Goal: Information Seeking & Learning: Find specific fact

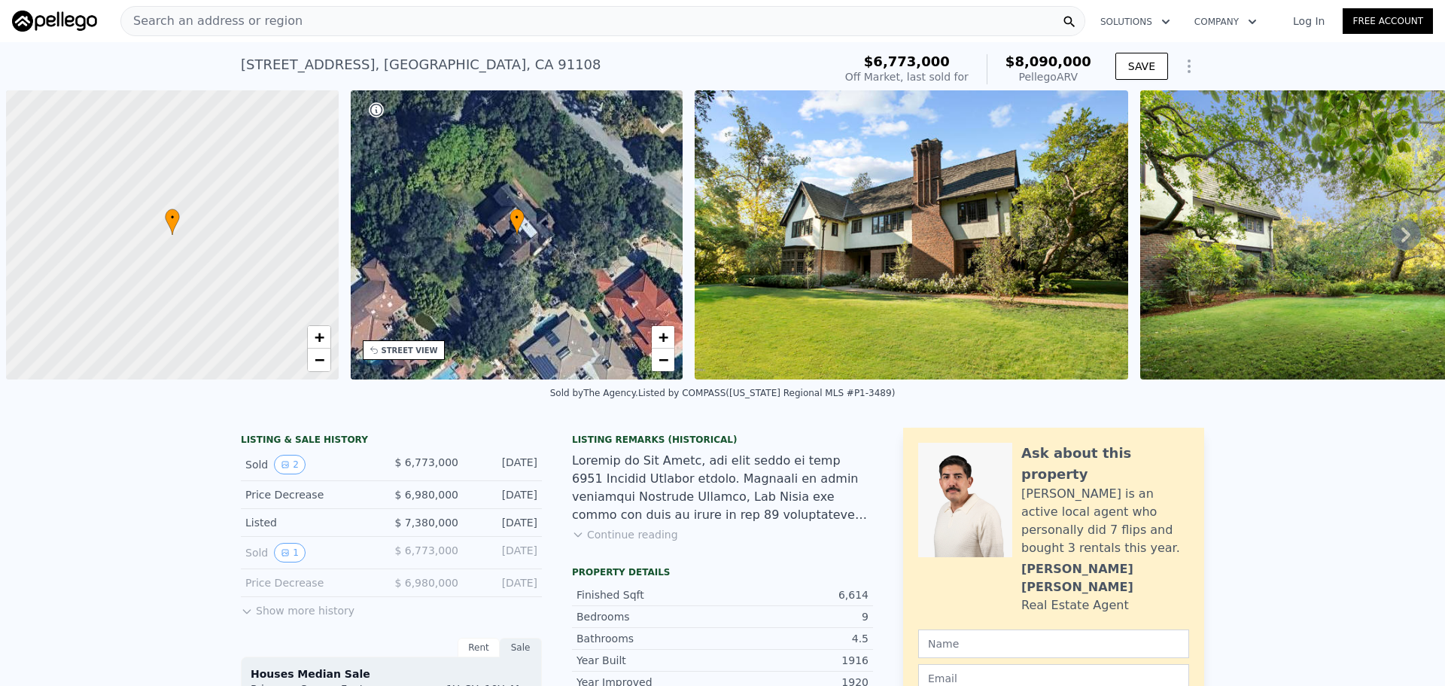
scroll to position [0, 6]
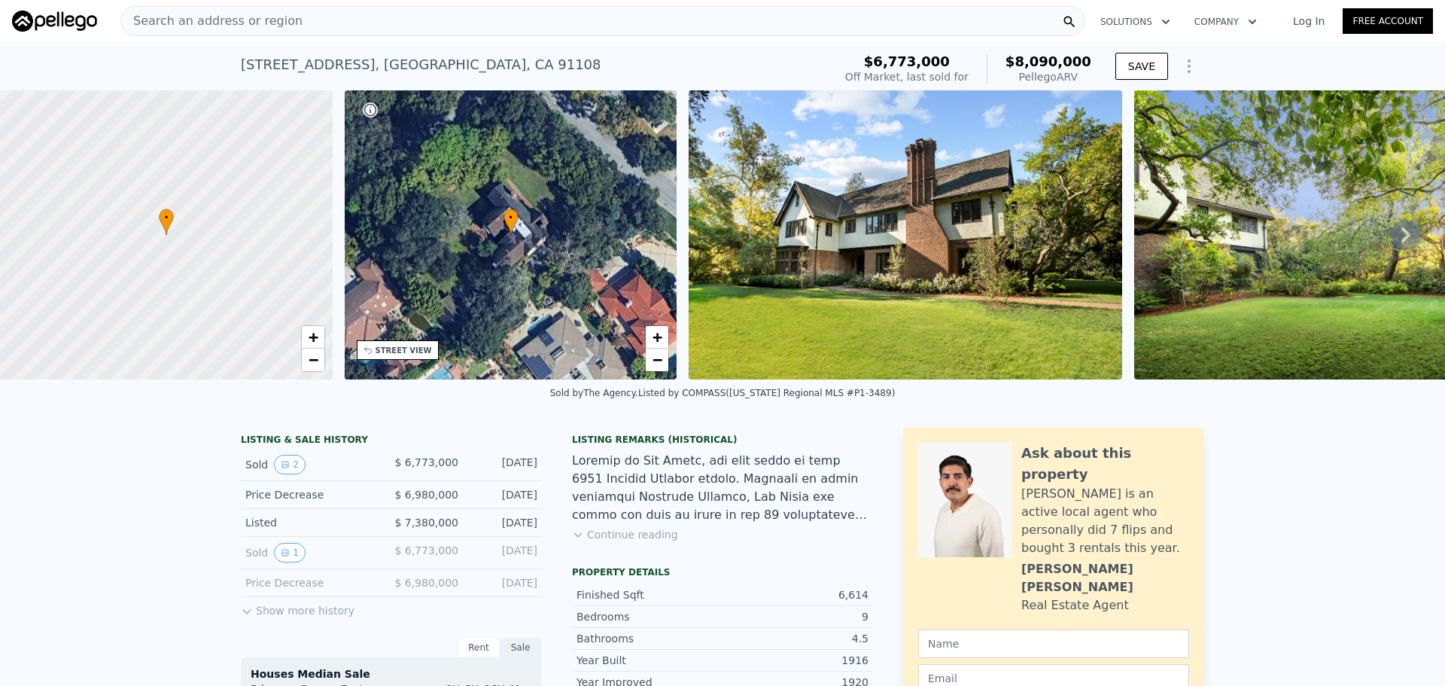
click at [335, 16] on div "Search an address or region" at bounding box center [602, 21] width 965 height 30
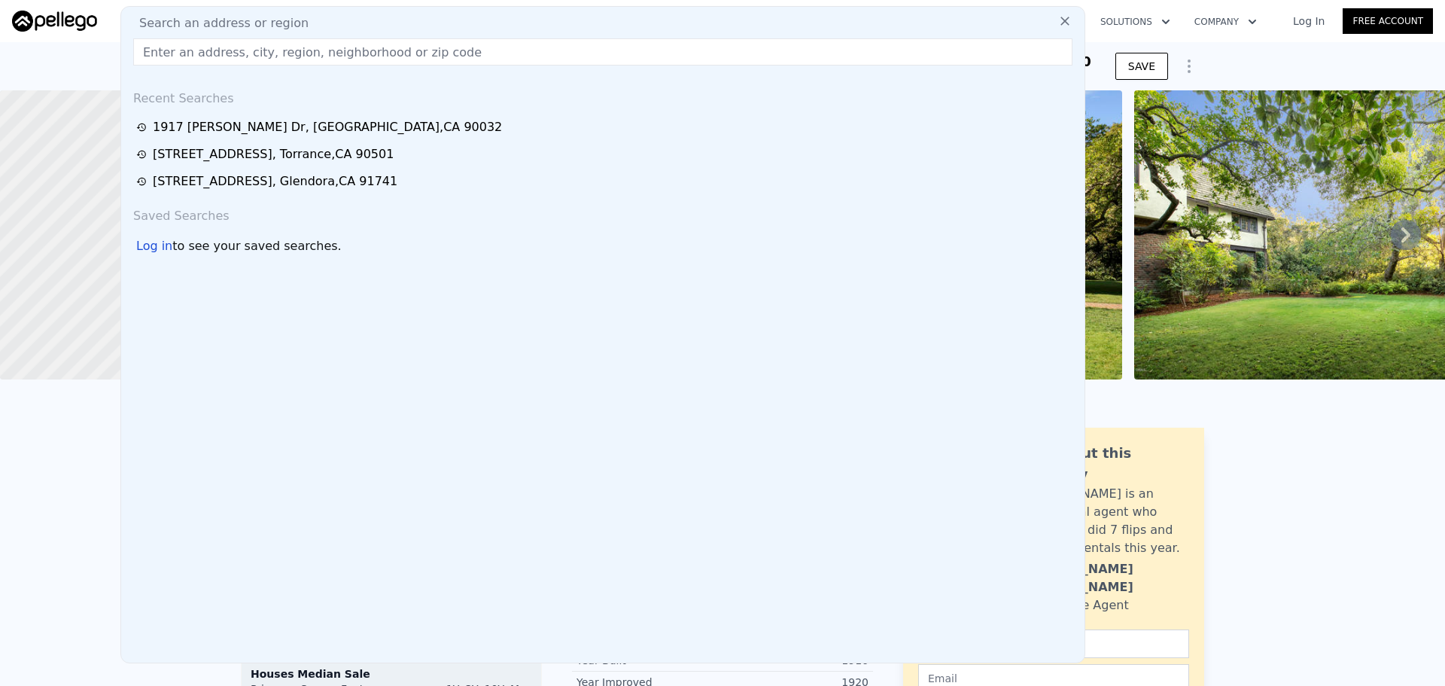
click at [302, 23] on div "Search an address or region" at bounding box center [602, 23] width 951 height 18
click at [293, 57] on input "text" at bounding box center [602, 51] width 939 height 27
paste input "[URL][DOMAIN_NAME]"
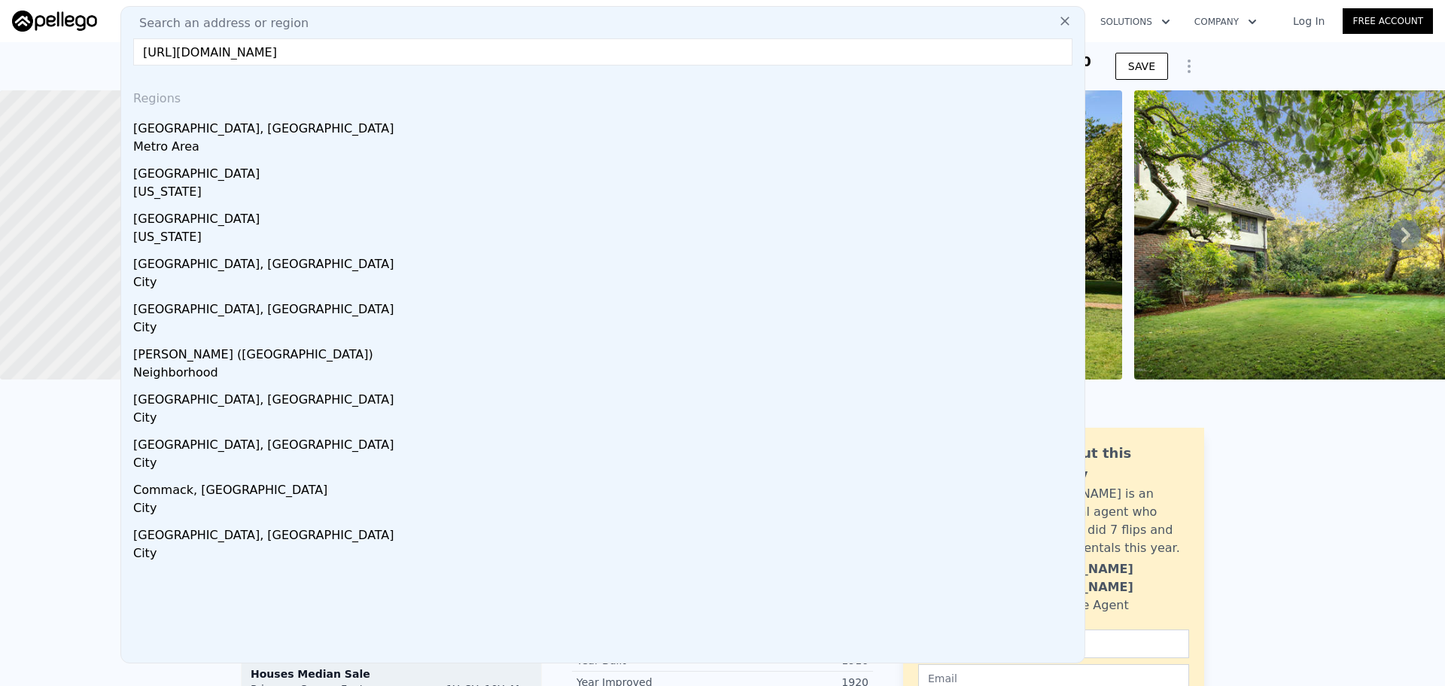
click at [522, 44] on input "[URL][DOMAIN_NAME]" at bounding box center [602, 51] width 939 height 27
drag, startPoint x: 522, startPoint y: 48, endPoint x: 128, endPoint y: 50, distance: 393.6
click at [128, 50] on div "Search an address or region [URL][DOMAIN_NAME] Regions [GEOGRAPHIC_DATA], [GEOG…" at bounding box center [602, 334] width 965 height 657
paste input "[STREET_ADDRESS][PERSON_NAME]"
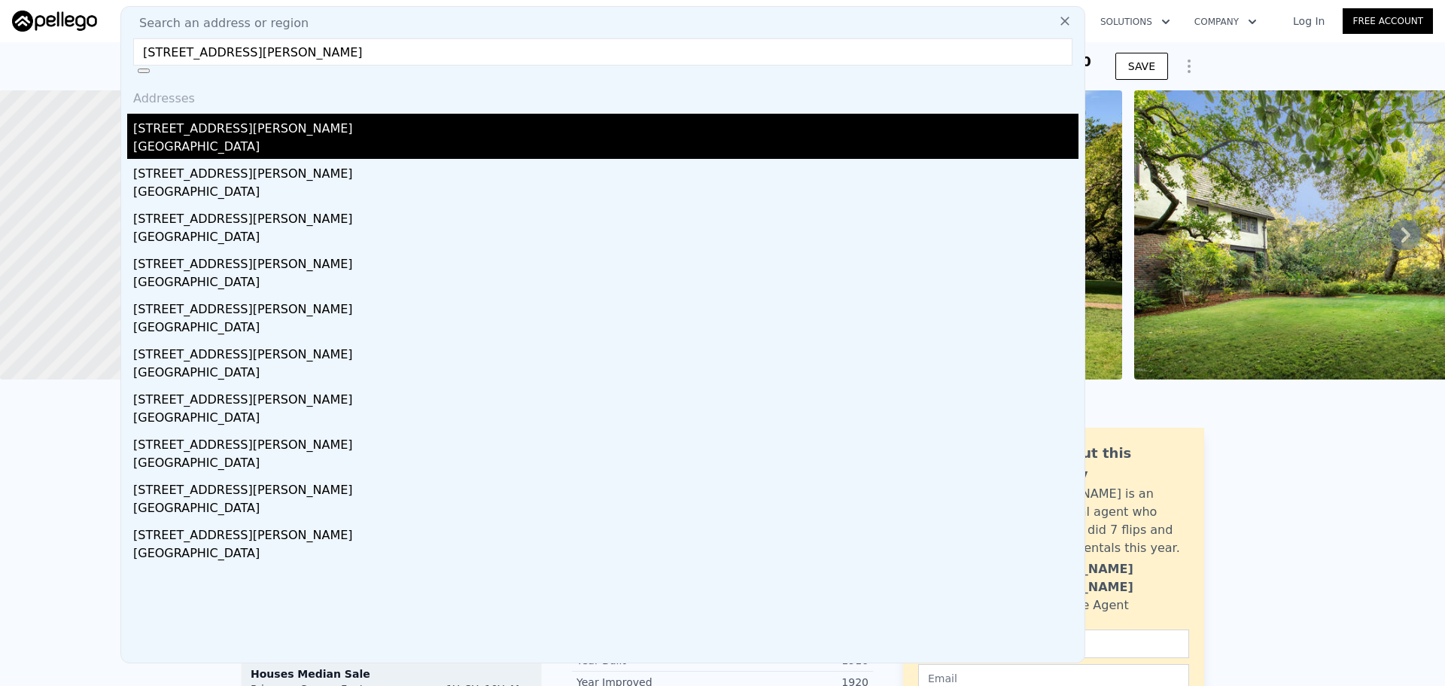
type input "[STREET_ADDRESS][PERSON_NAME]"
click at [184, 140] on div "[GEOGRAPHIC_DATA]" at bounding box center [605, 148] width 945 height 21
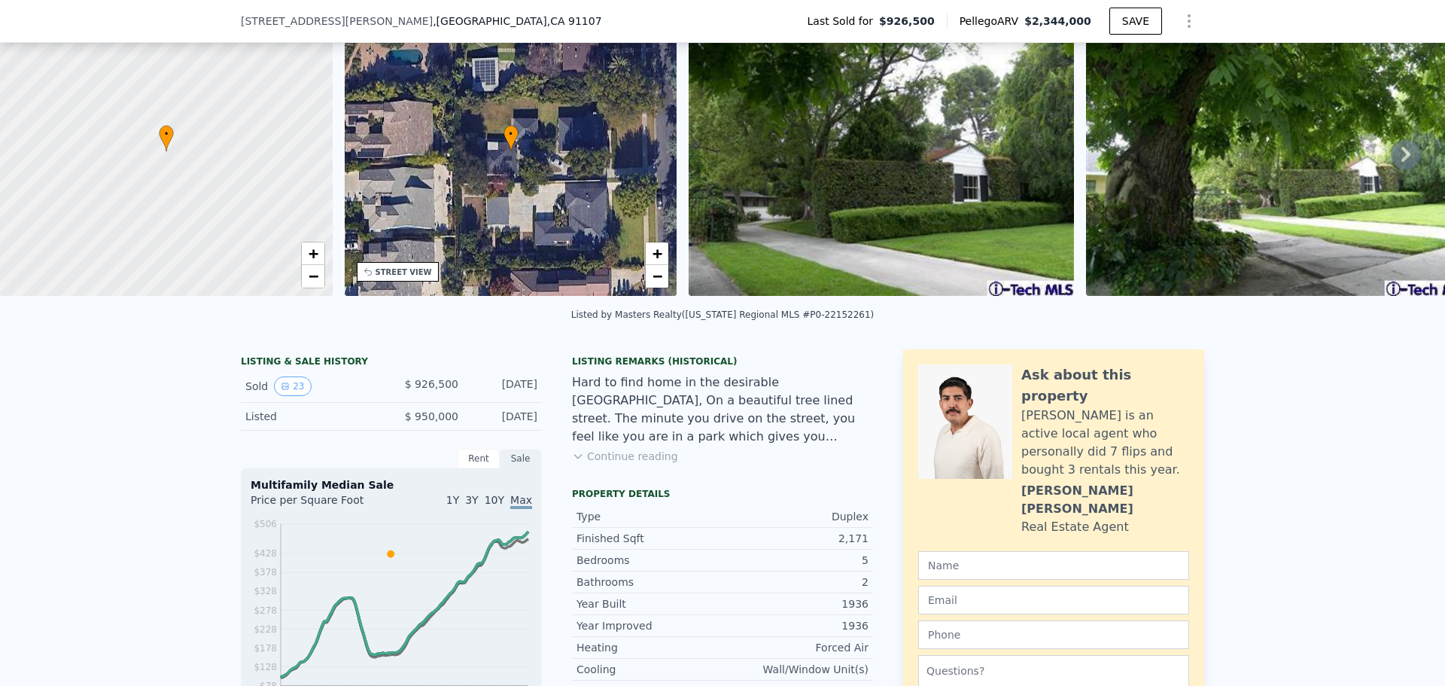
scroll to position [5, 0]
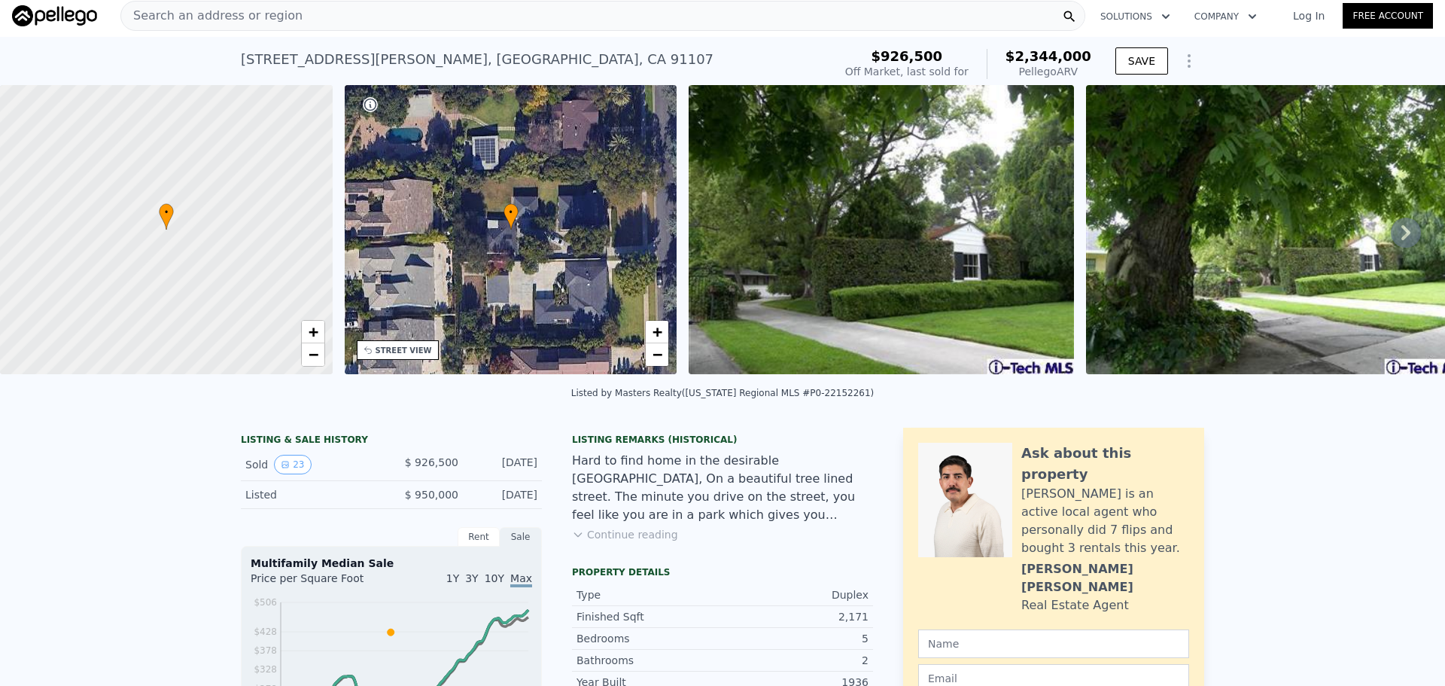
click at [304, 18] on div "Search an address or region" at bounding box center [602, 16] width 965 height 30
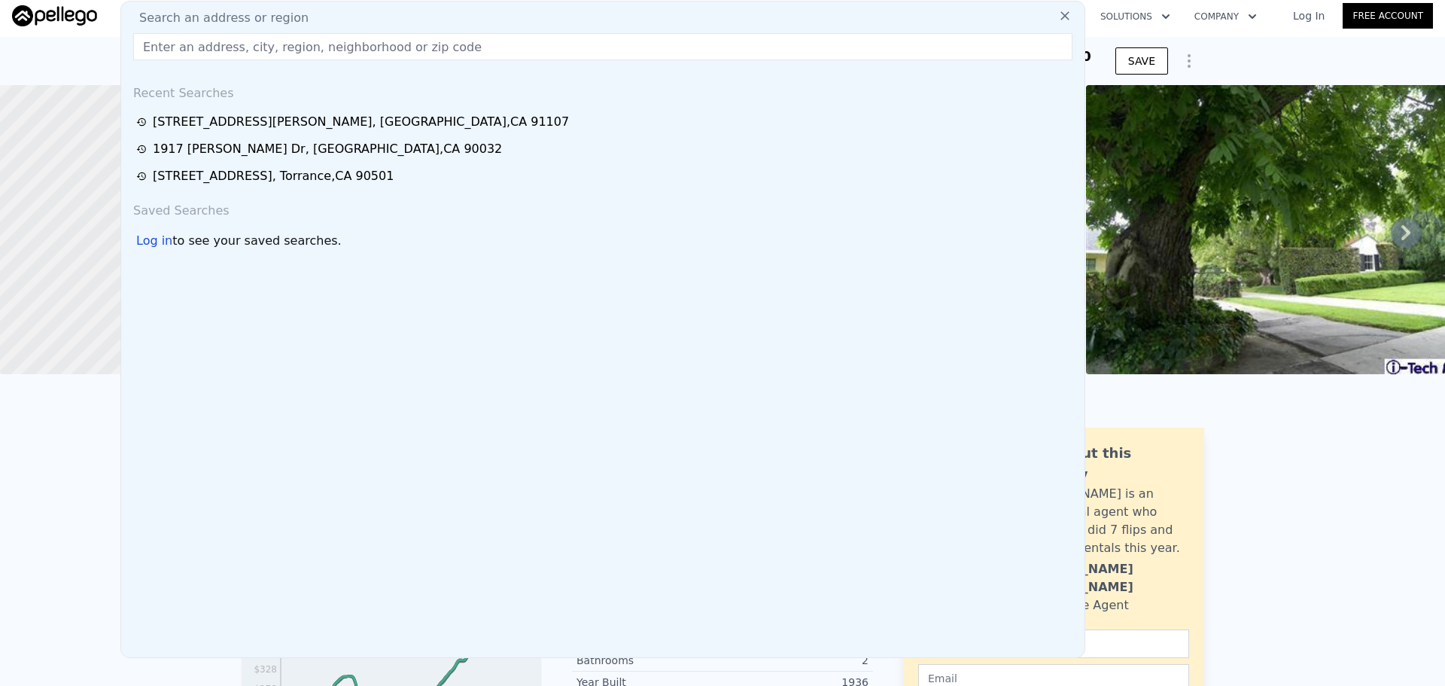
click at [233, 44] on input "text" at bounding box center [602, 46] width 939 height 27
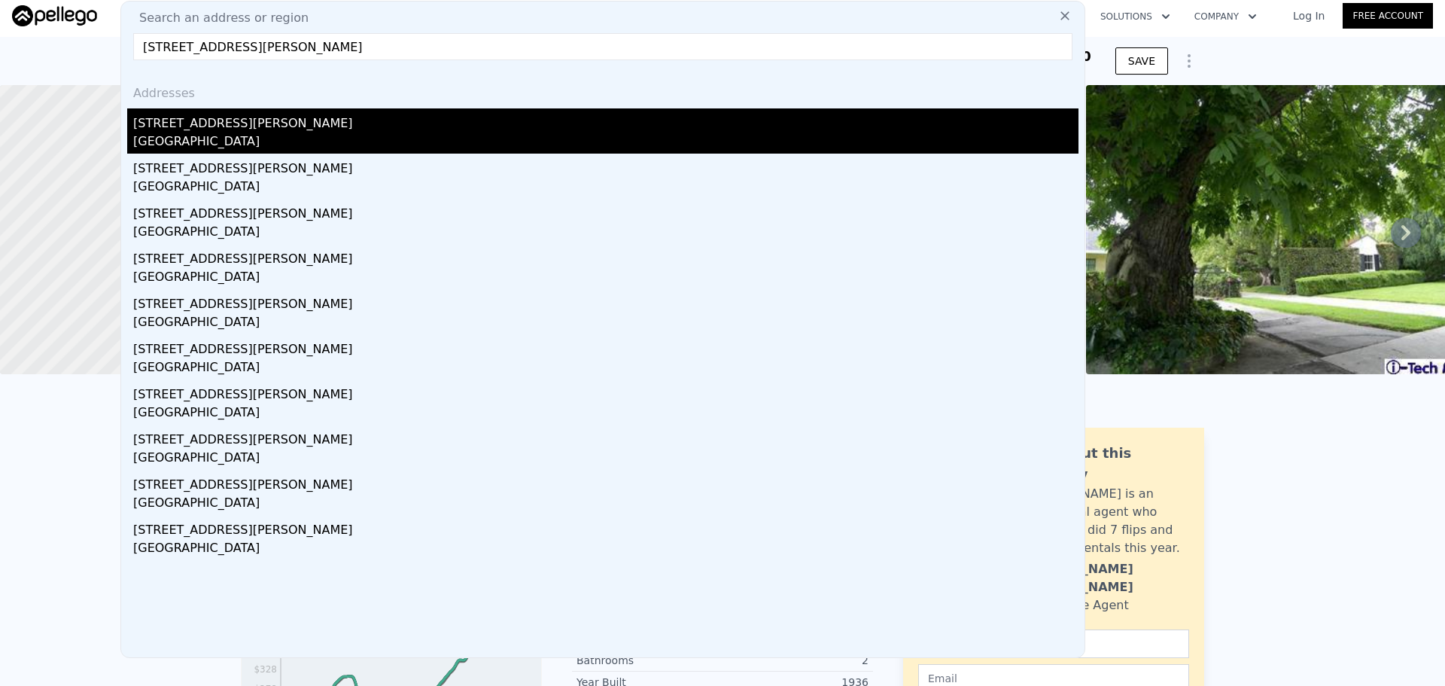
type input "[STREET_ADDRESS][PERSON_NAME]"
click at [210, 128] on div "[STREET_ADDRESS][PERSON_NAME]" at bounding box center [605, 120] width 945 height 24
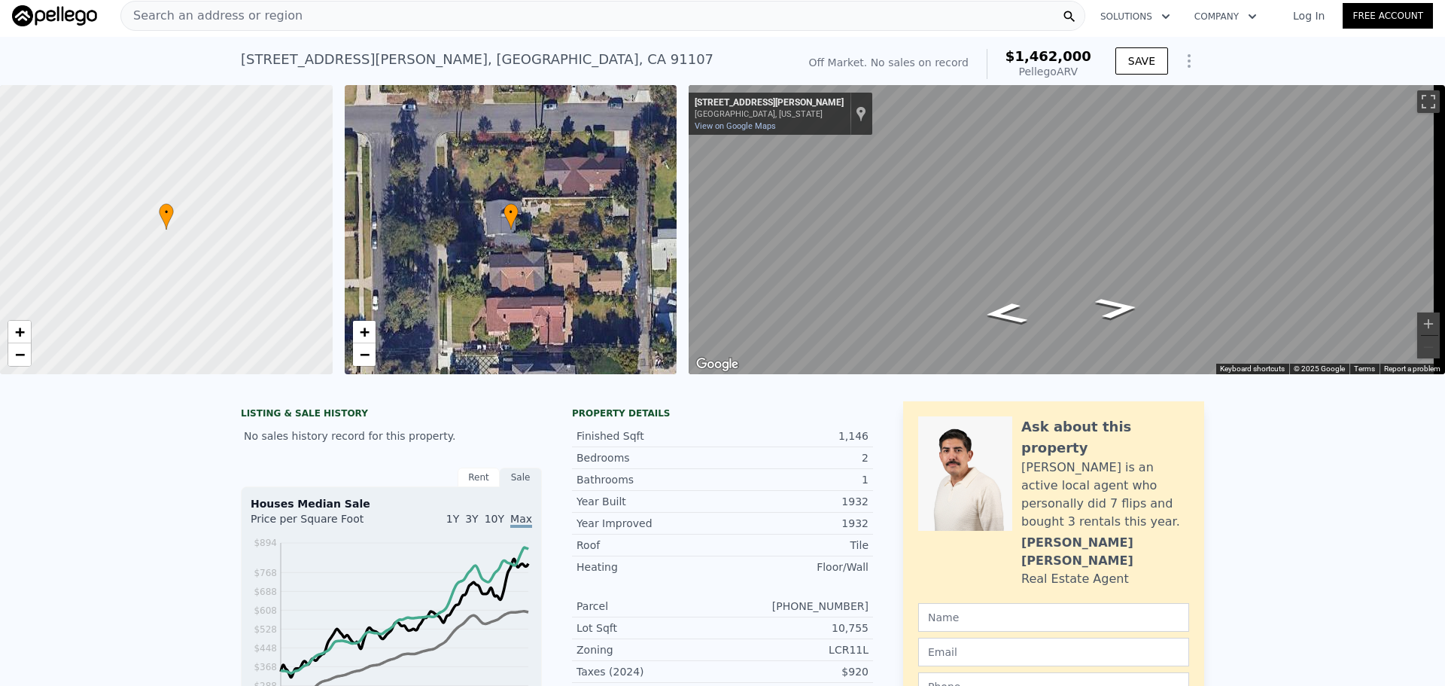
click at [303, 18] on div "Search an address or region" at bounding box center [602, 16] width 965 height 30
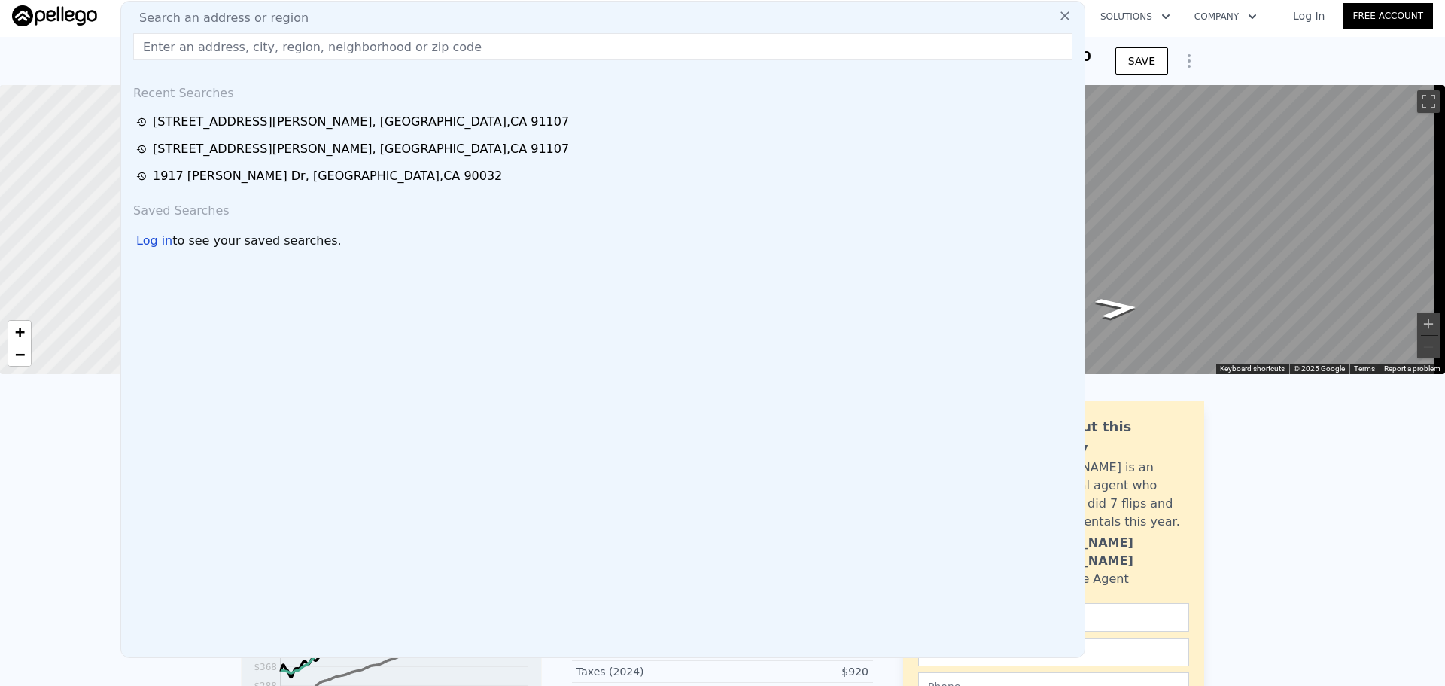
click at [223, 58] on input "text" at bounding box center [602, 46] width 939 height 27
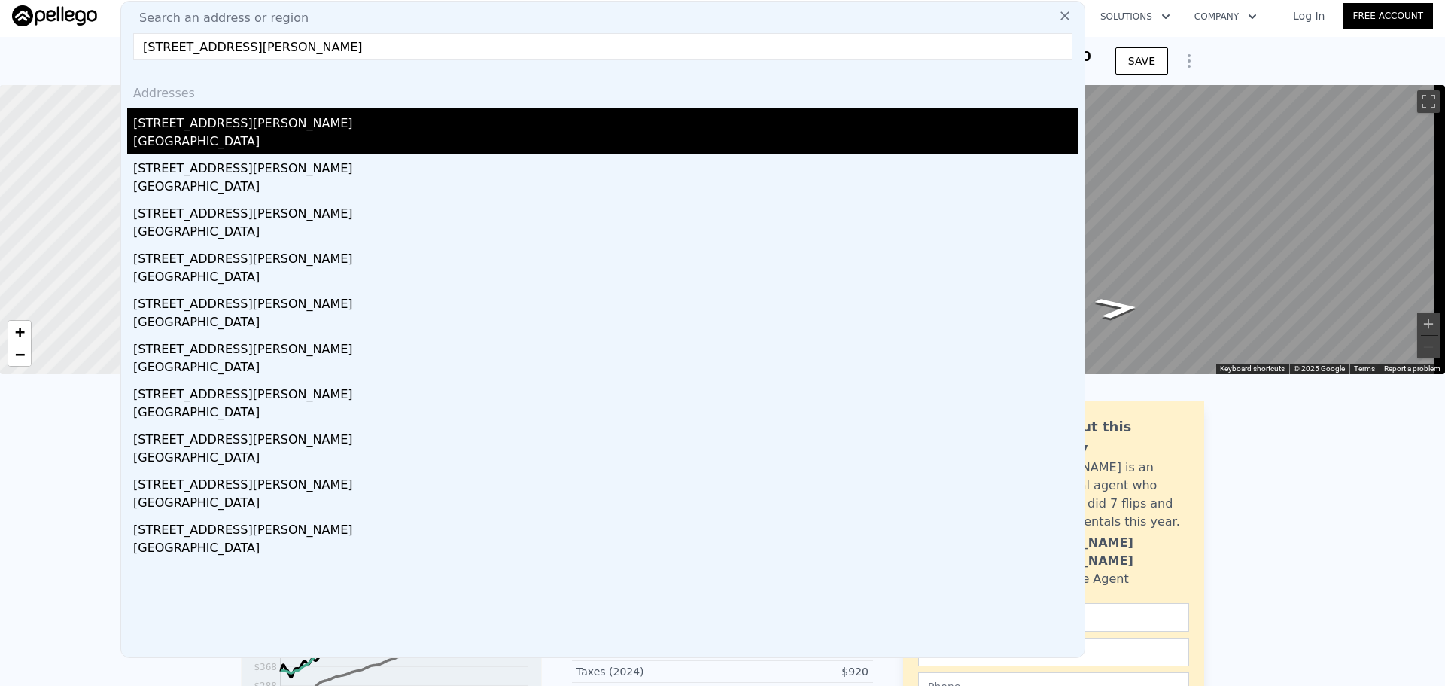
type input "[STREET_ADDRESS][PERSON_NAME]"
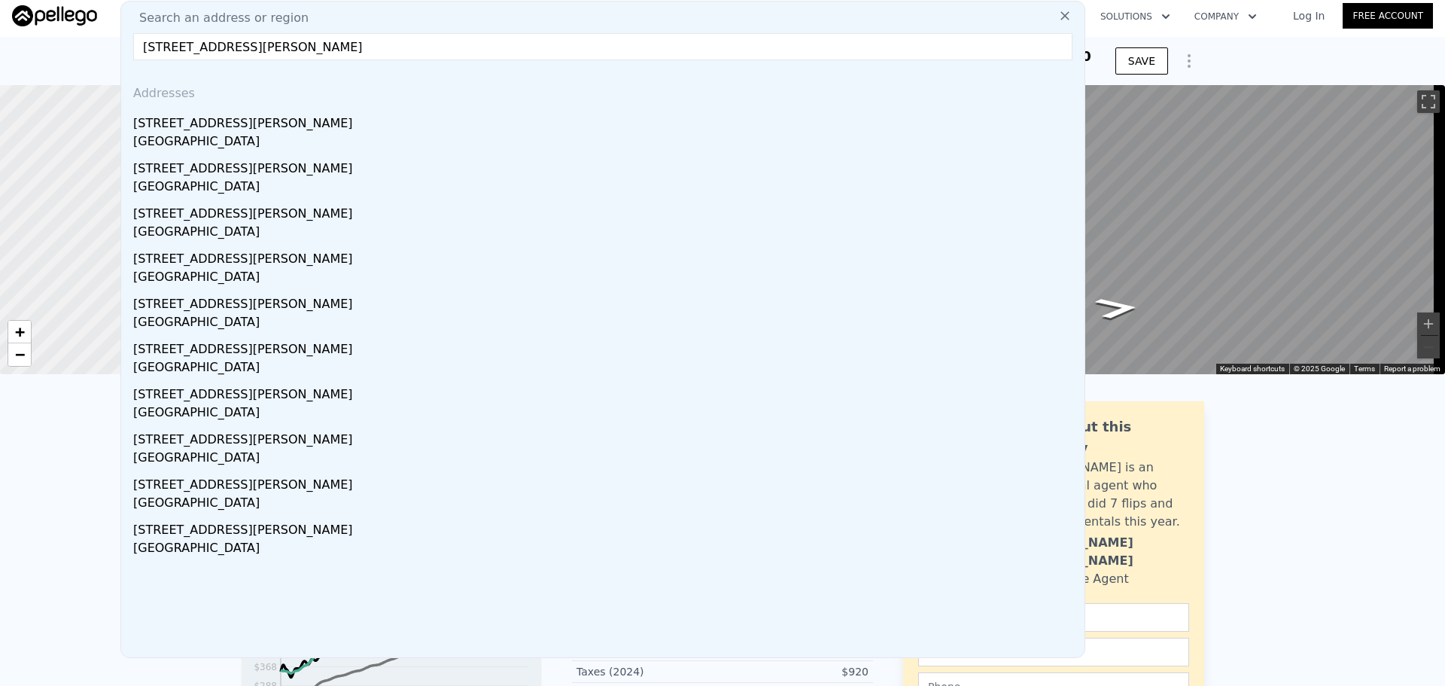
click at [199, 131] on div "[STREET_ADDRESS][PERSON_NAME]" at bounding box center [605, 120] width 945 height 24
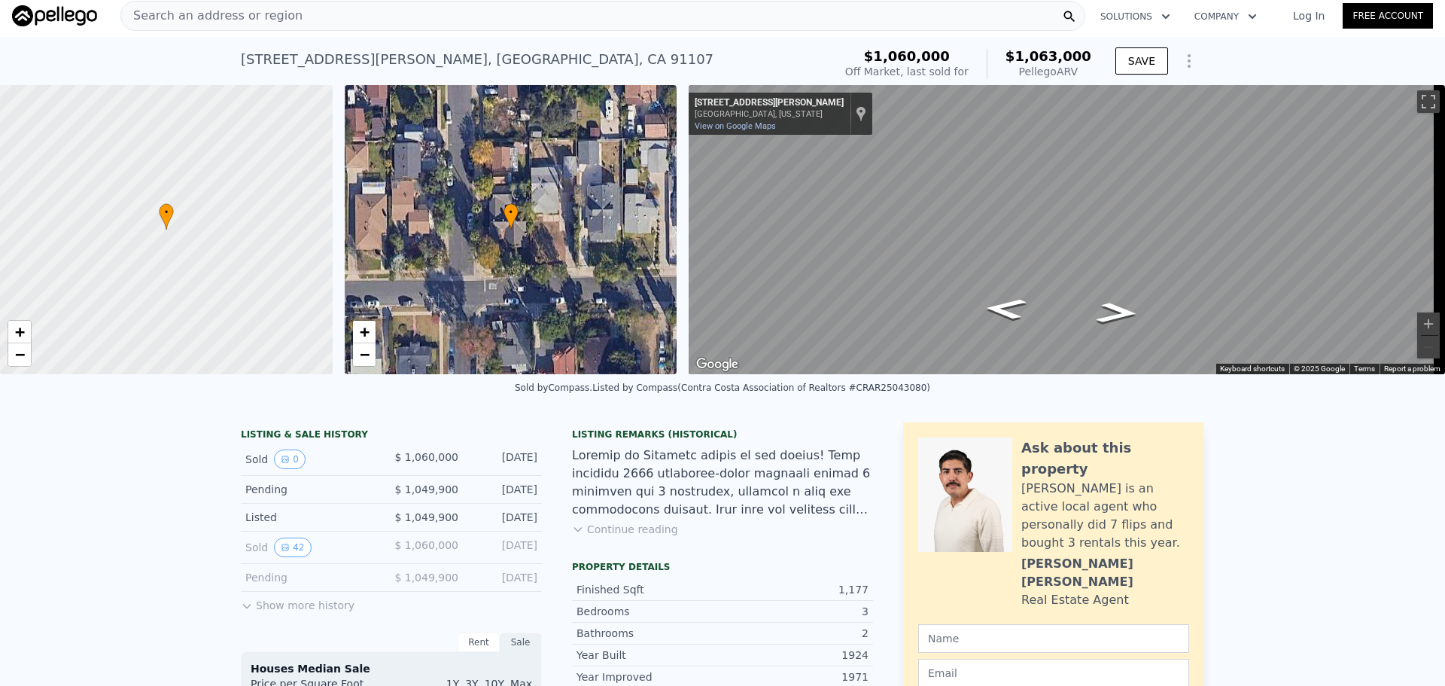
click at [304, 17] on div "Search an address or region" at bounding box center [602, 16] width 965 height 30
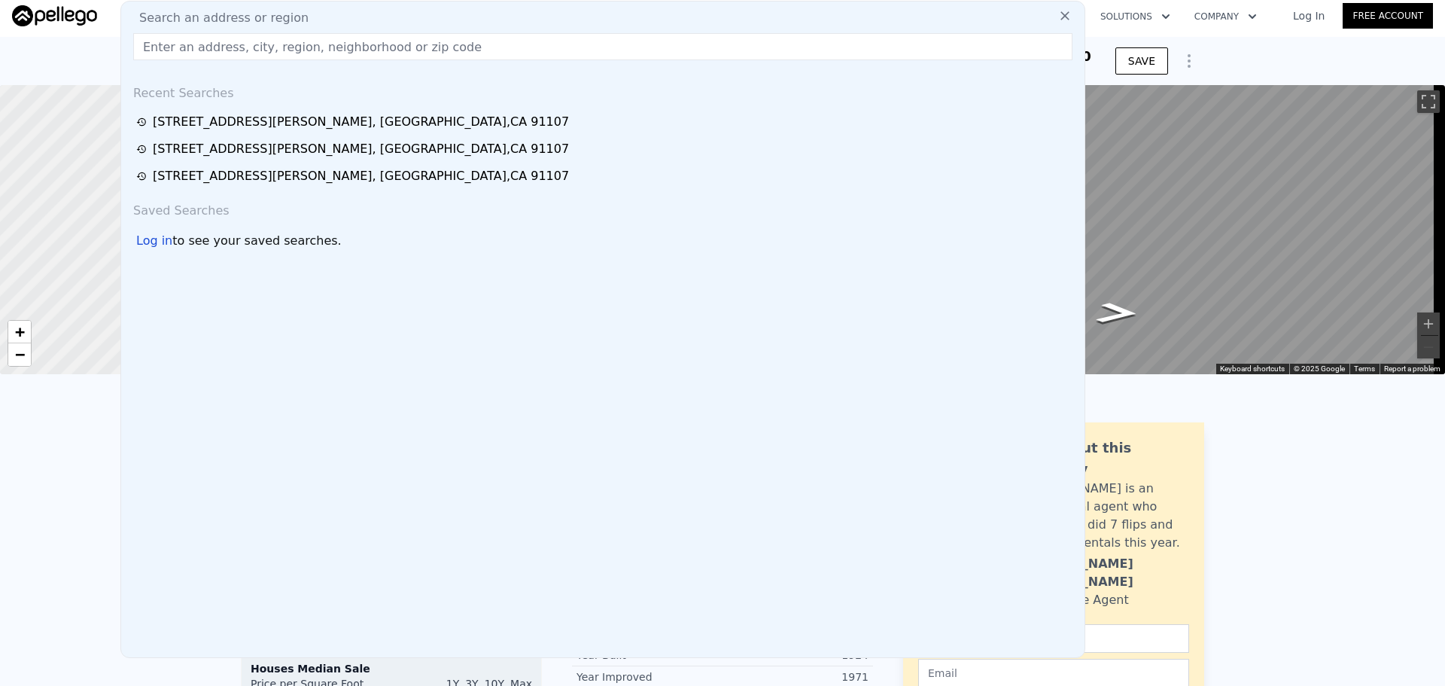
click at [211, 54] on input "text" at bounding box center [602, 46] width 939 height 27
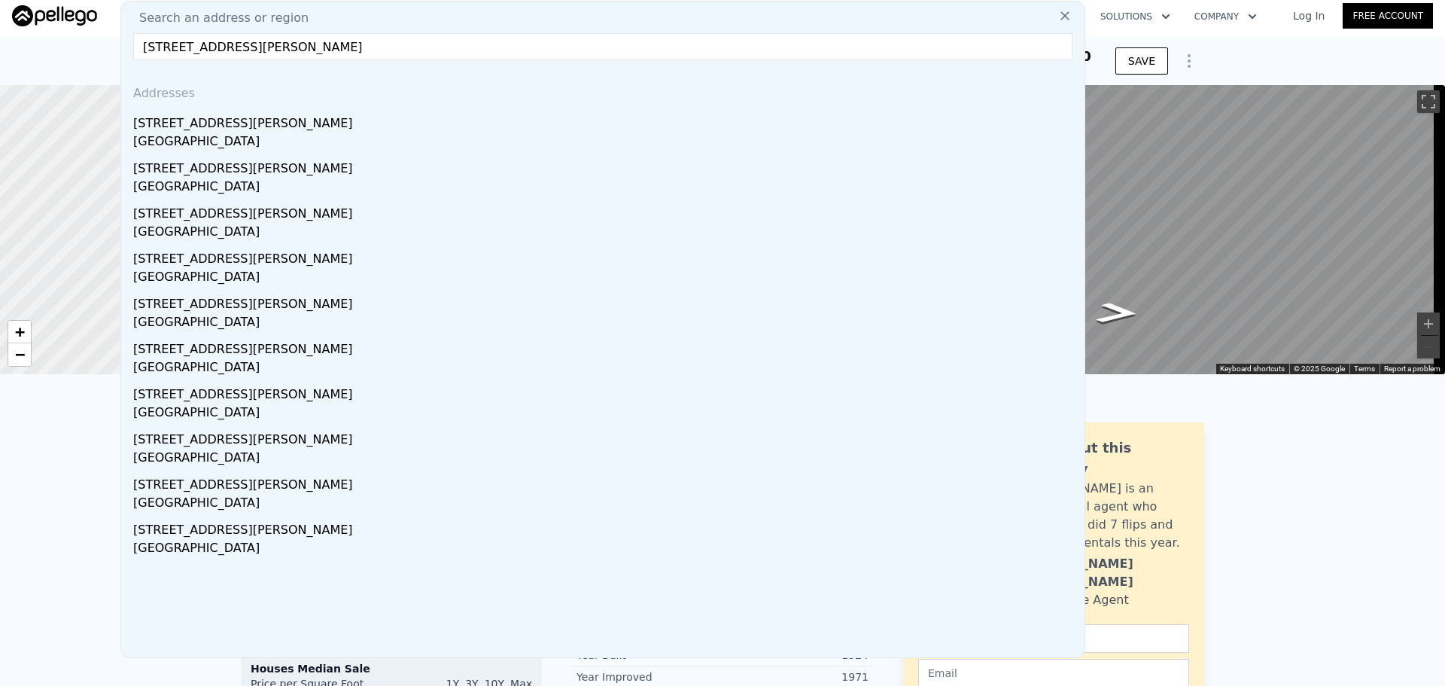
type input "[STREET_ADDRESS][PERSON_NAME]"
click at [208, 126] on div "[STREET_ADDRESS][PERSON_NAME]" at bounding box center [605, 120] width 945 height 24
